Goal: Information Seeking & Learning: Learn about a topic

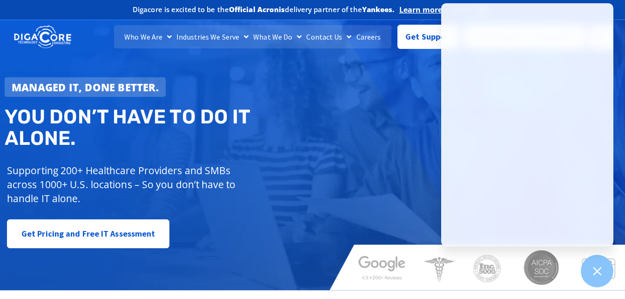
click at [618, 115] on div "Managed IT, done better. You don’t have to do IT alone. Supporting 200+ Healthc…" at bounding box center [312, 151] width 625 height 277
click at [368, 38] on link "Careers" at bounding box center [368, 36] width 29 height 23
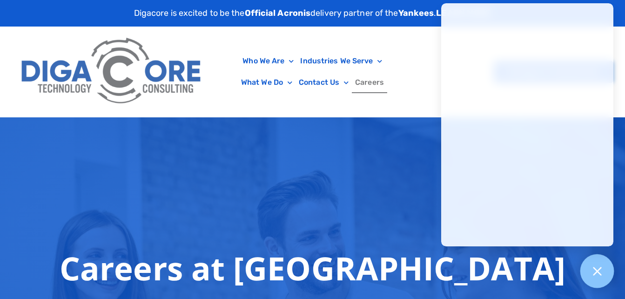
click at [595, 274] on icon at bounding box center [597, 271] width 8 height 8
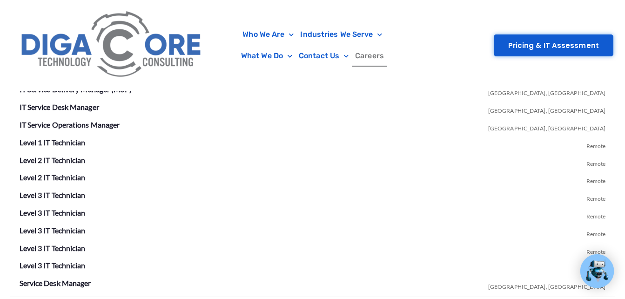
scroll to position [1807, 0]
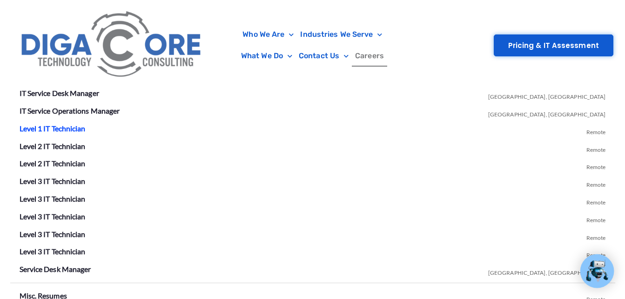
click at [42, 128] on link "Level 1 IT Technician" at bounding box center [53, 128] width 66 height 9
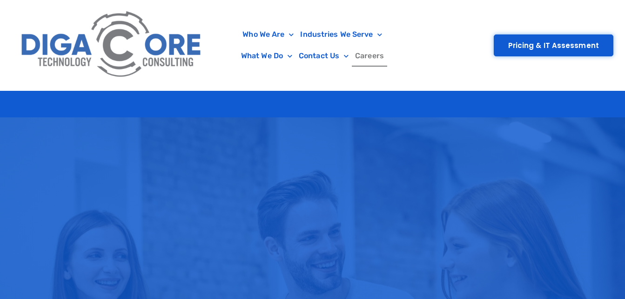
scroll to position [2260, 0]
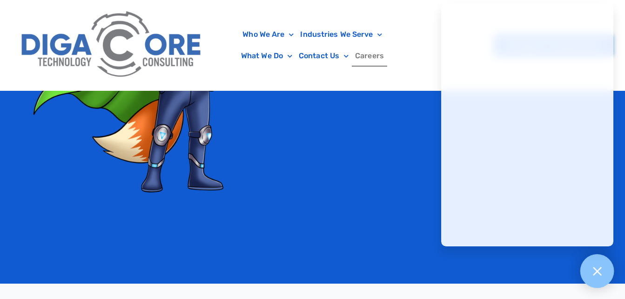
click at [601, 270] on icon at bounding box center [597, 271] width 12 height 12
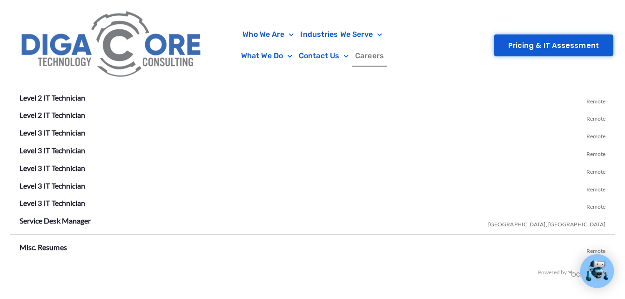
scroll to position [1807, 0]
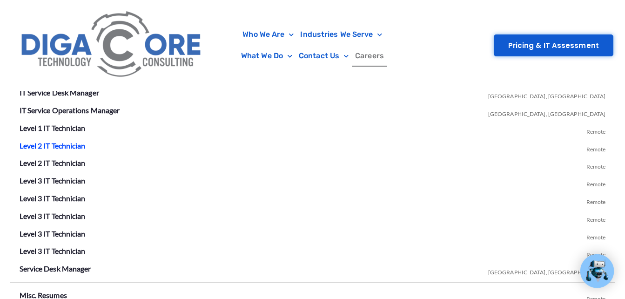
click at [64, 148] on link "Level 2 IT Technician" at bounding box center [53, 145] width 66 height 9
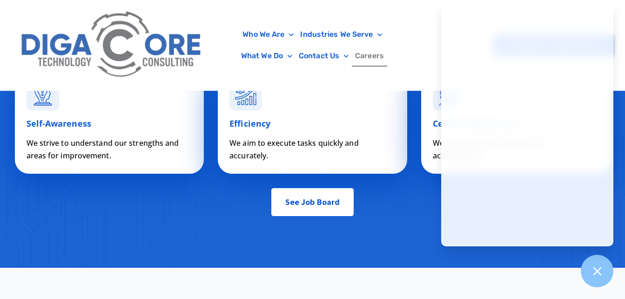
scroll to position [3332, 0]
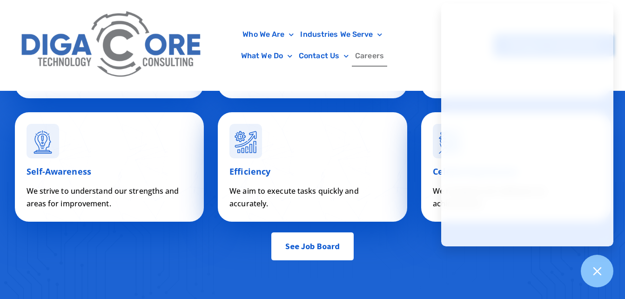
click at [320, 256] on span "See Job Board" at bounding box center [312, 246] width 54 height 19
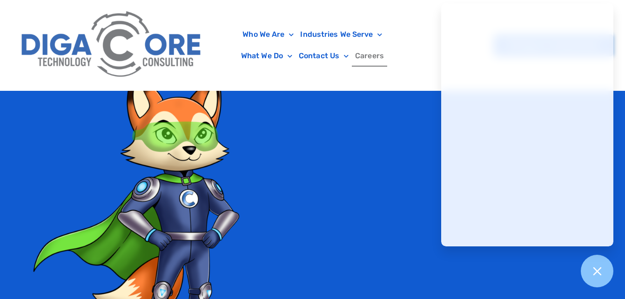
scroll to position [1658, 0]
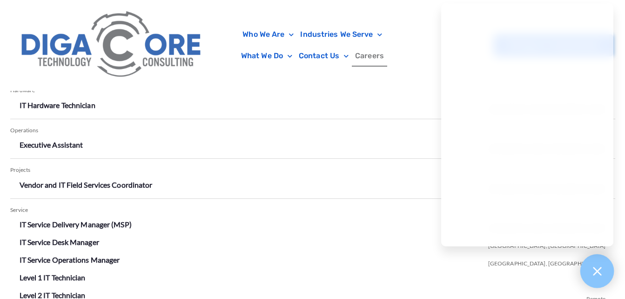
click at [605, 280] on div at bounding box center [598, 271] width 34 height 34
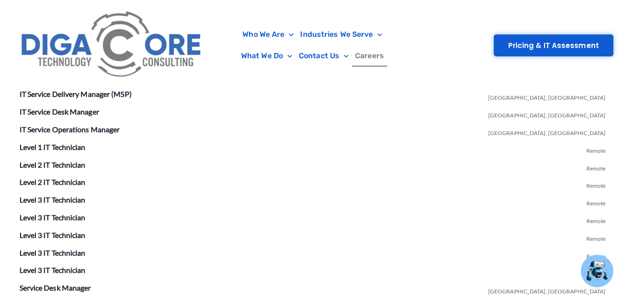
scroll to position [1774, 0]
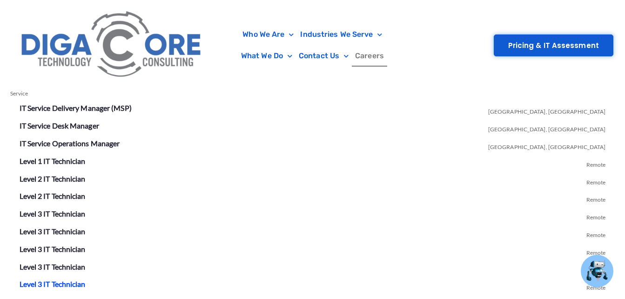
click at [63, 285] on link "Level 3 IT Technician" at bounding box center [53, 283] width 66 height 9
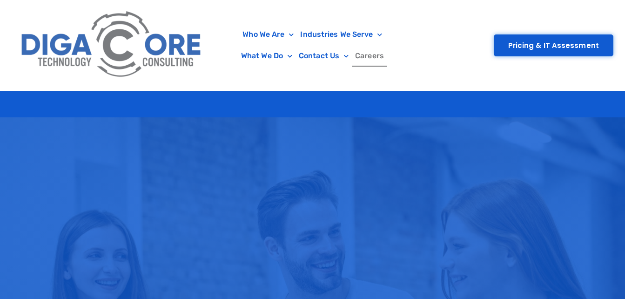
scroll to position [2228, 0]
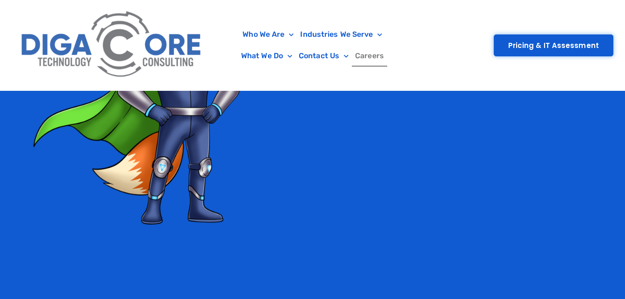
click at [368, 50] on link "Careers" at bounding box center [369, 55] width 35 height 21
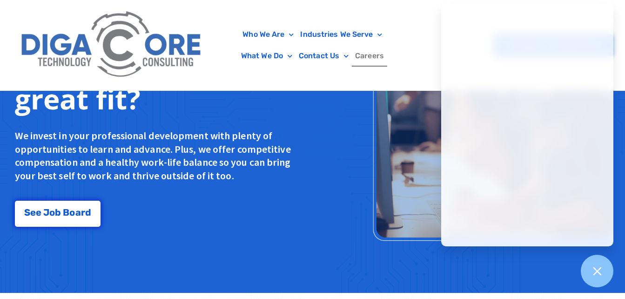
scroll to position [893, 0]
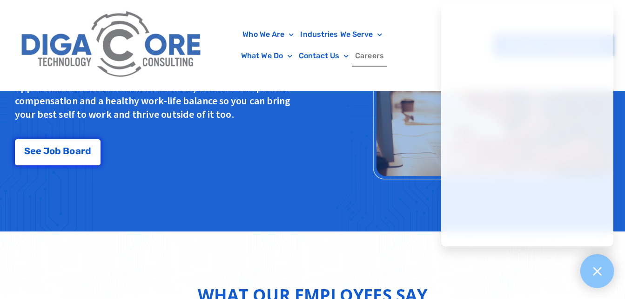
click at [609, 266] on div at bounding box center [598, 271] width 34 height 34
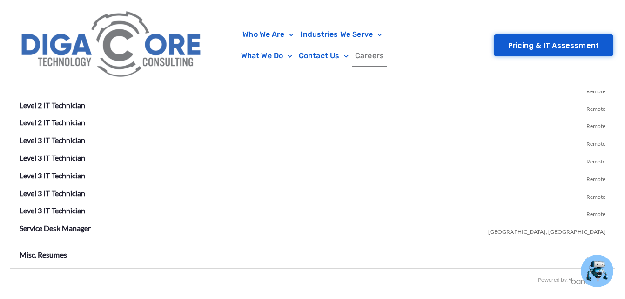
scroll to position [1875, 0]
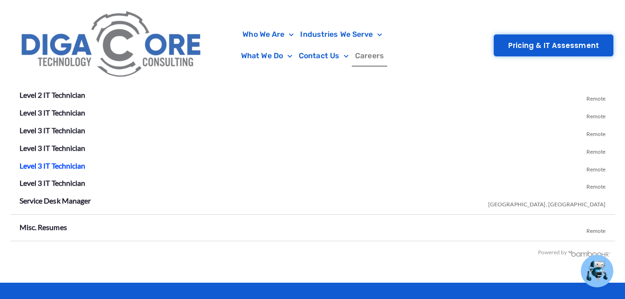
click at [76, 167] on link "Level 3 IT Technician" at bounding box center [53, 165] width 66 height 9
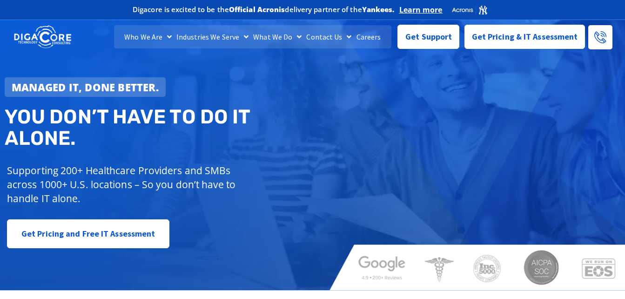
scroll to position [717, 0]
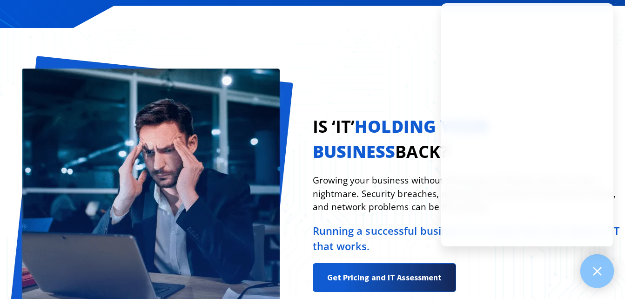
click at [595, 278] on div at bounding box center [598, 271] width 34 height 34
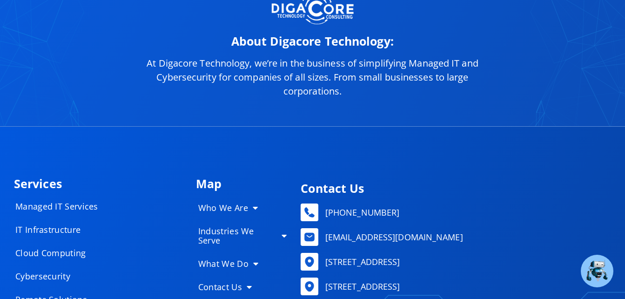
scroll to position [4516, 0]
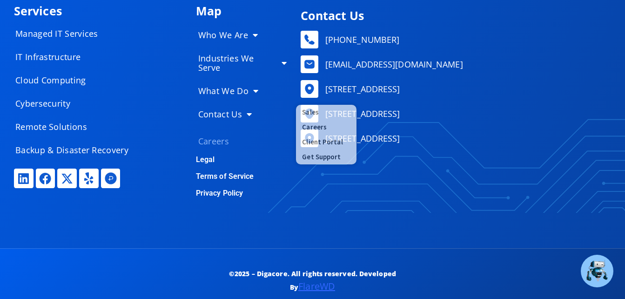
click at [207, 132] on link "Careers" at bounding box center [243, 141] width 108 height 19
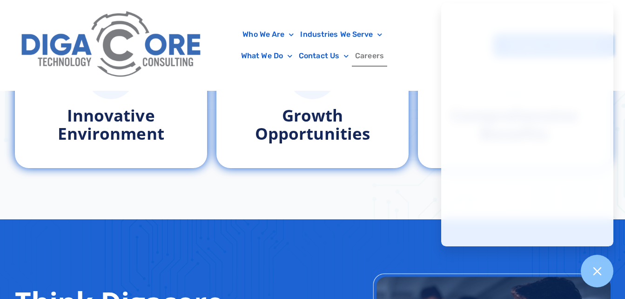
scroll to position [625, 0]
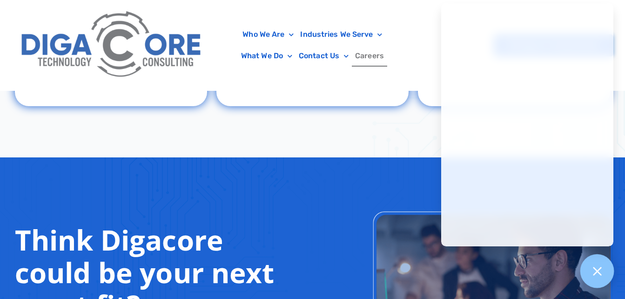
click at [601, 271] on icon at bounding box center [597, 271] width 12 height 12
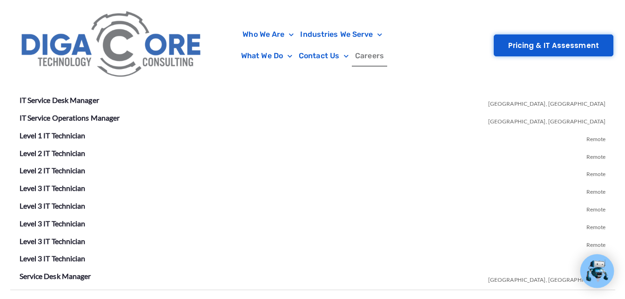
scroll to position [1807, 0]
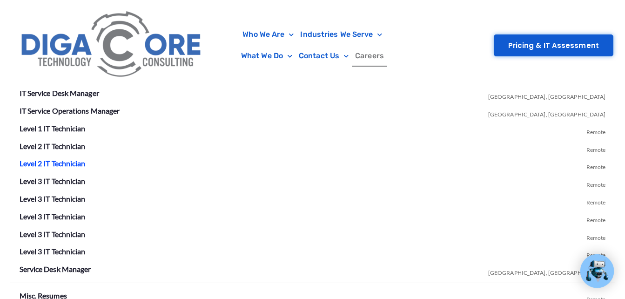
click at [41, 159] on link "Level 2 IT Technician" at bounding box center [53, 163] width 66 height 9
